Goal: Transaction & Acquisition: Book appointment/travel/reservation

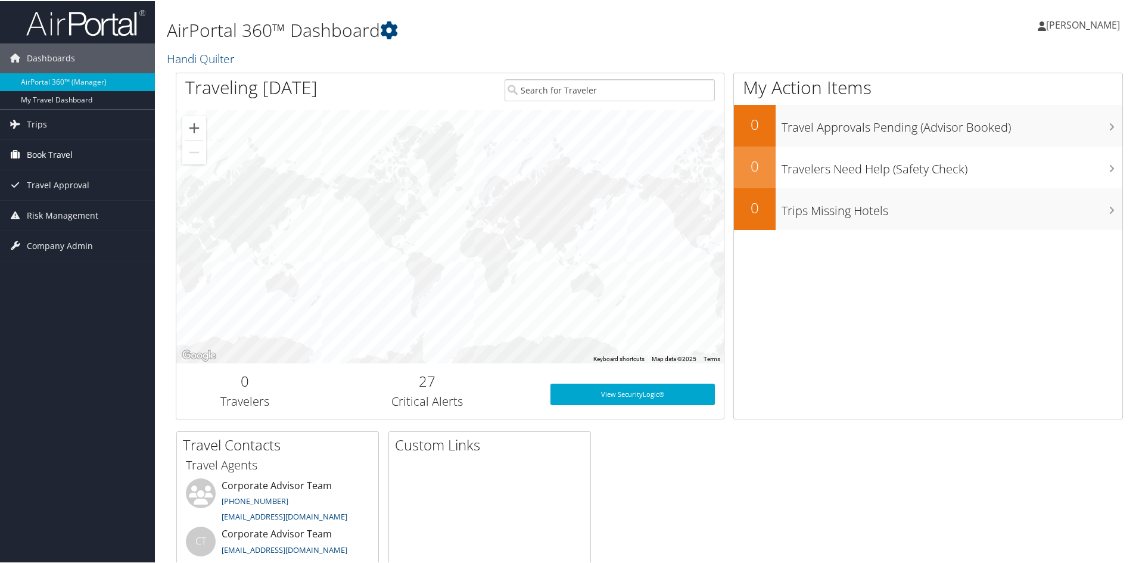
click at [43, 152] on span "Book Travel" at bounding box center [50, 154] width 46 height 30
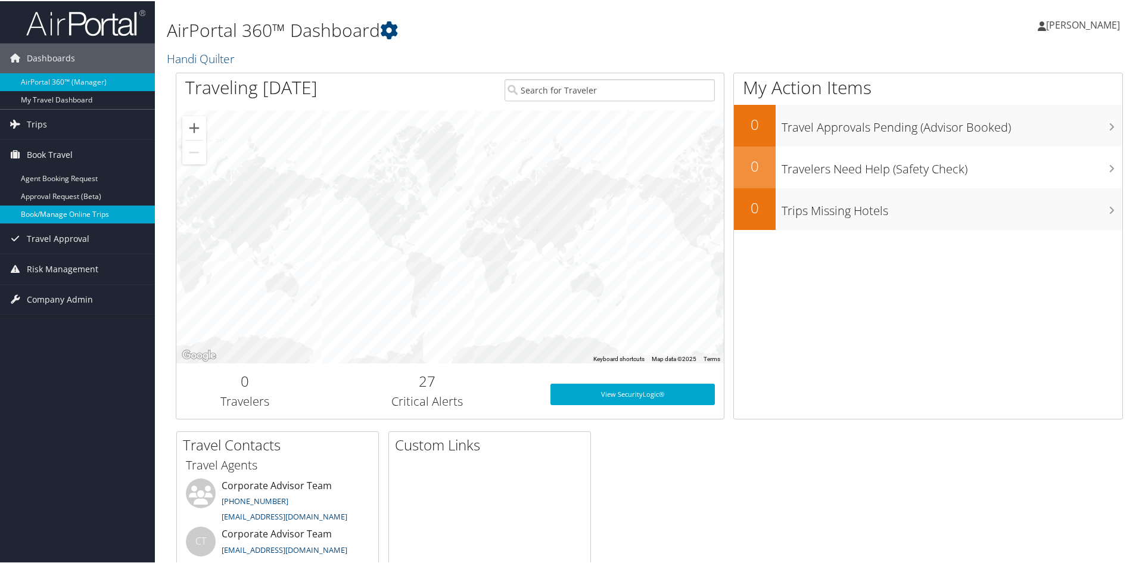
click at [61, 218] on link "Book/Manage Online Trips" at bounding box center [77, 213] width 155 height 18
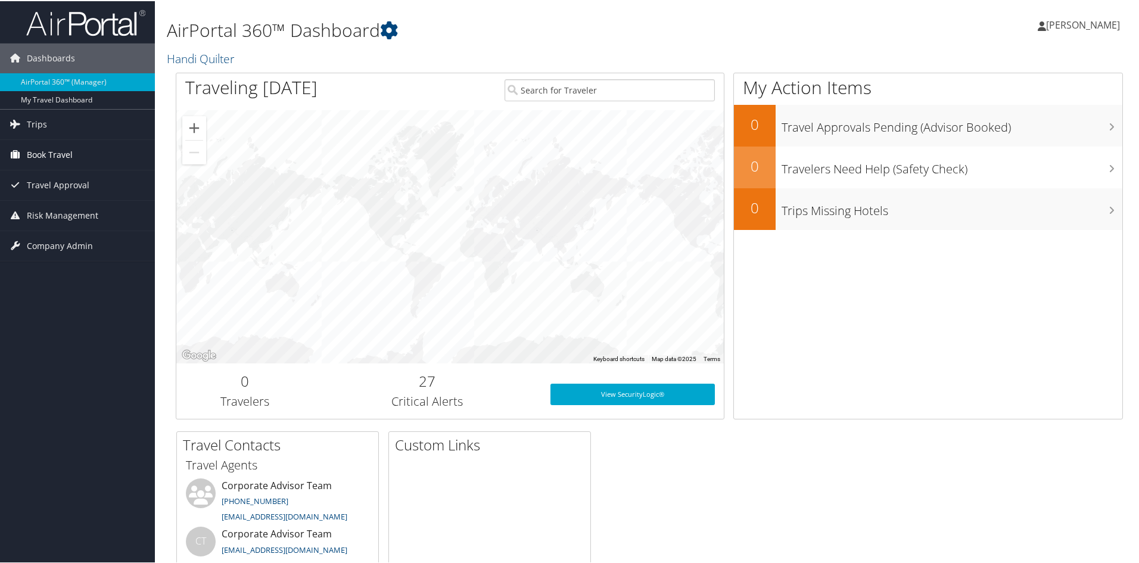
click at [49, 149] on span "Book Travel" at bounding box center [50, 154] width 46 height 30
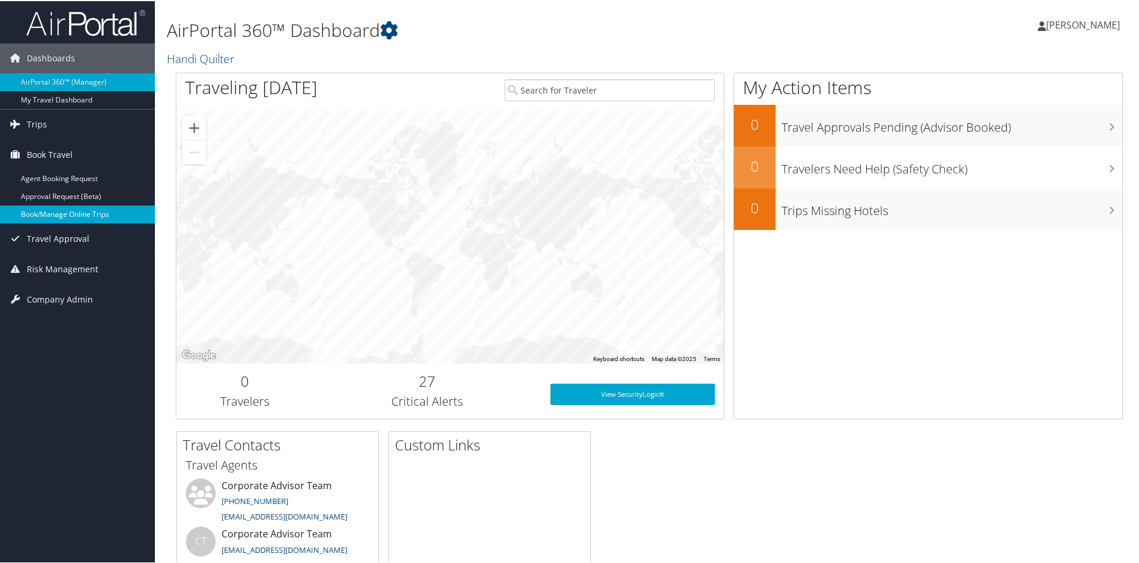
click at [38, 213] on link "Book/Manage Online Trips" at bounding box center [77, 213] width 155 height 18
